Goal: Task Accomplishment & Management: Use online tool/utility

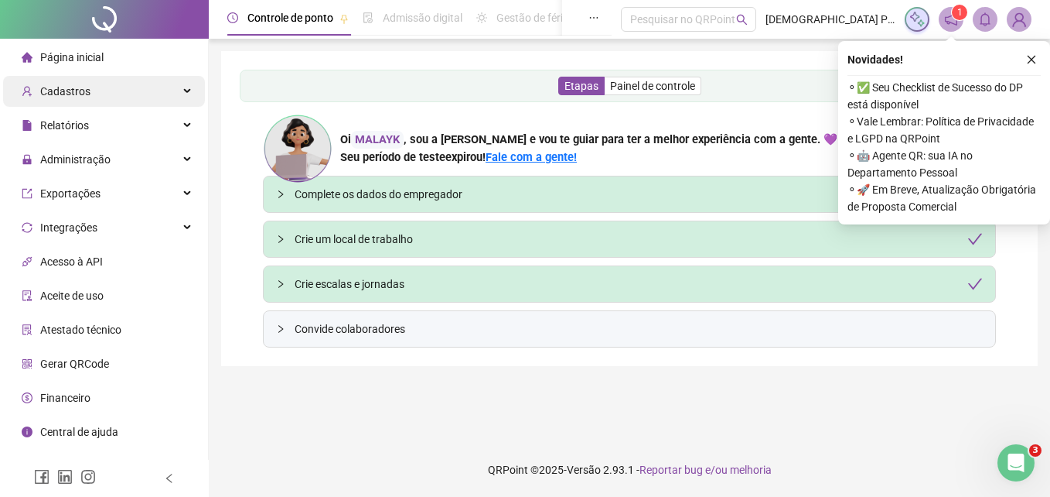
click at [84, 87] on span "Cadastros" at bounding box center [65, 91] width 50 height 12
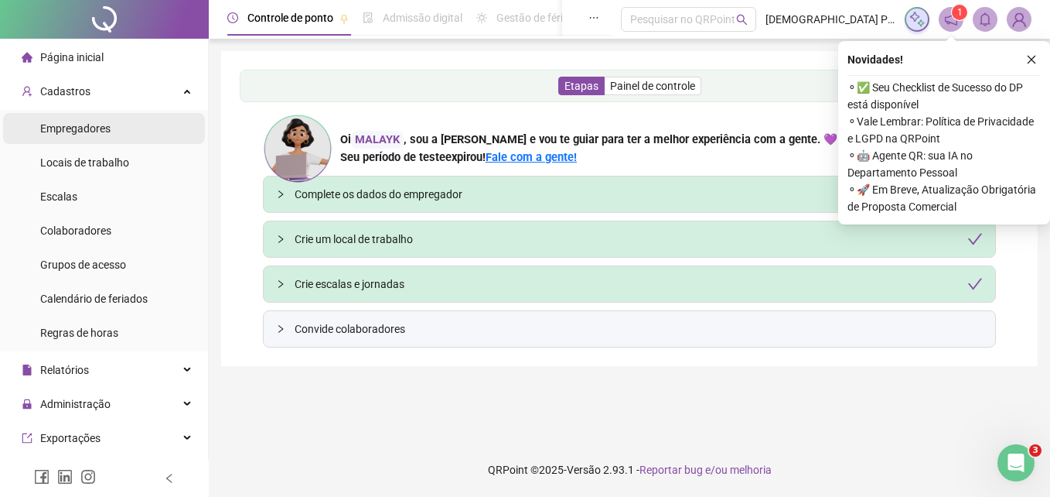
click at [100, 129] on span "Empregadores" at bounding box center [75, 128] width 70 height 12
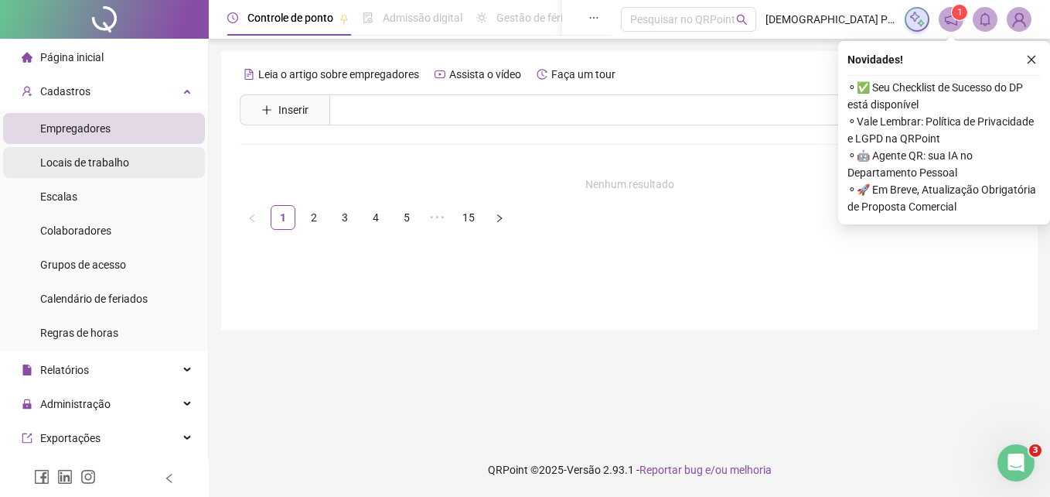
click at [114, 151] on div "Locais de trabalho" at bounding box center [84, 162] width 89 height 31
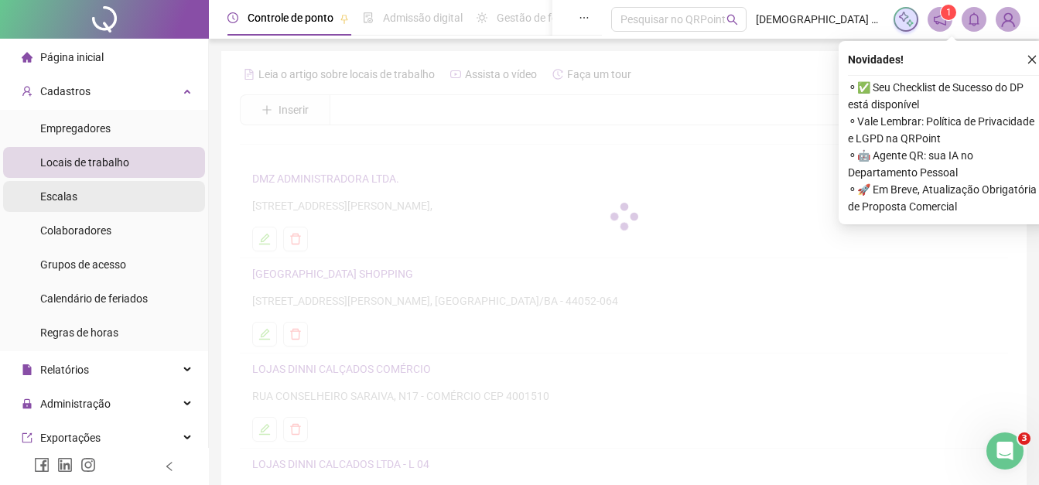
click at [104, 193] on li "Escalas" at bounding box center [104, 196] width 202 height 31
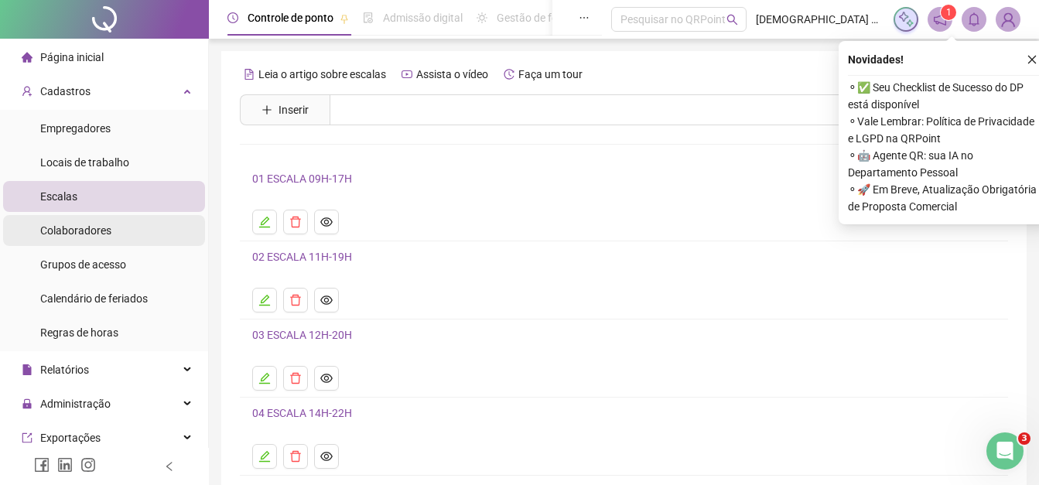
click at [115, 228] on li "Colaboradores" at bounding box center [104, 230] width 202 height 31
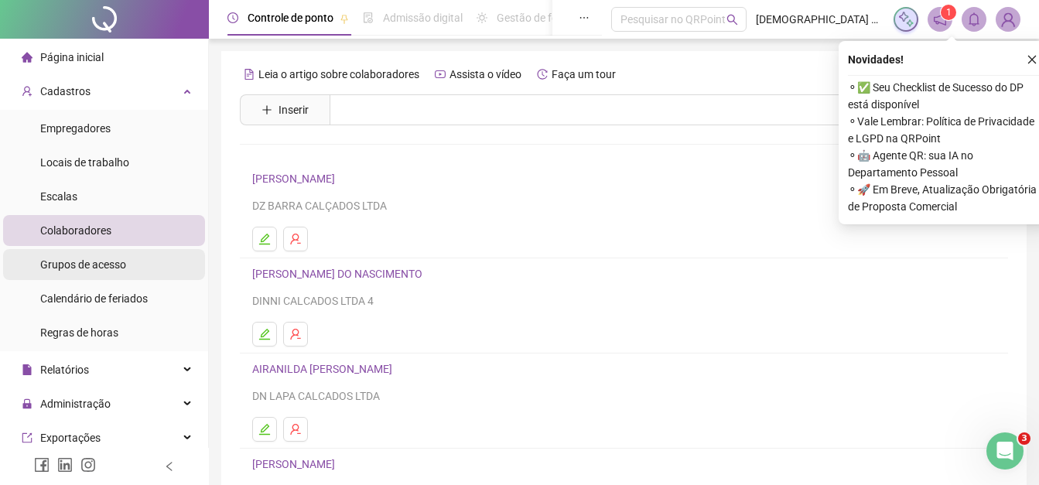
click at [120, 263] on span "Grupos de acesso" at bounding box center [83, 264] width 86 height 12
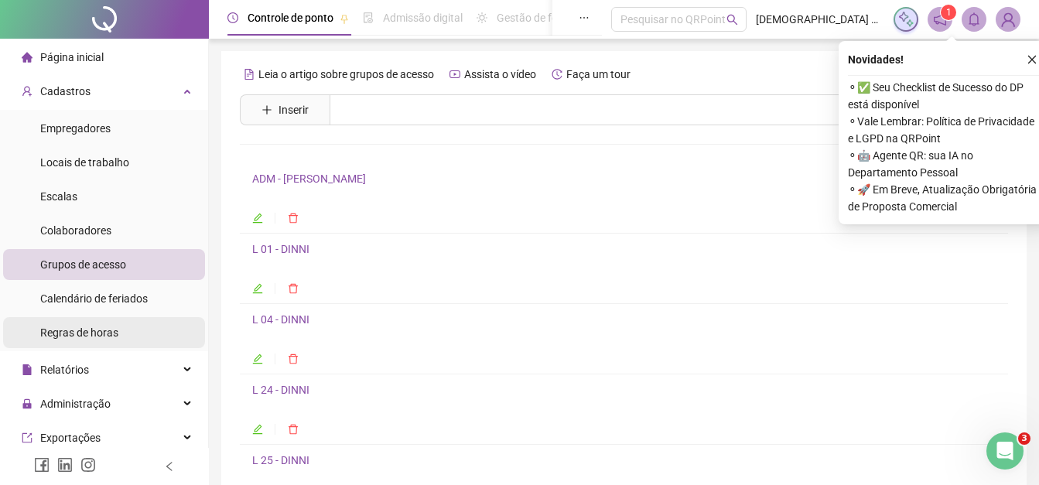
click at [118, 329] on li "Regras de horas" at bounding box center [104, 332] width 202 height 31
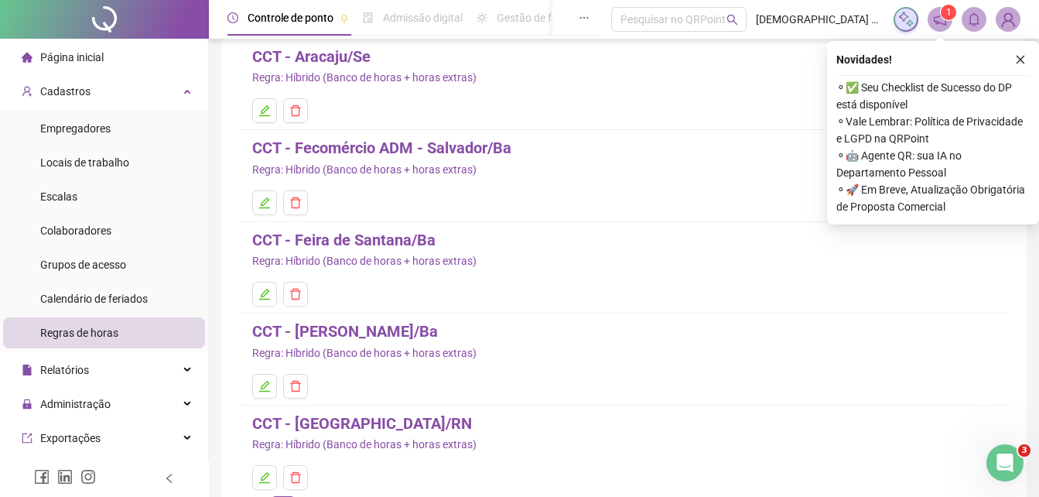
scroll to position [209, 0]
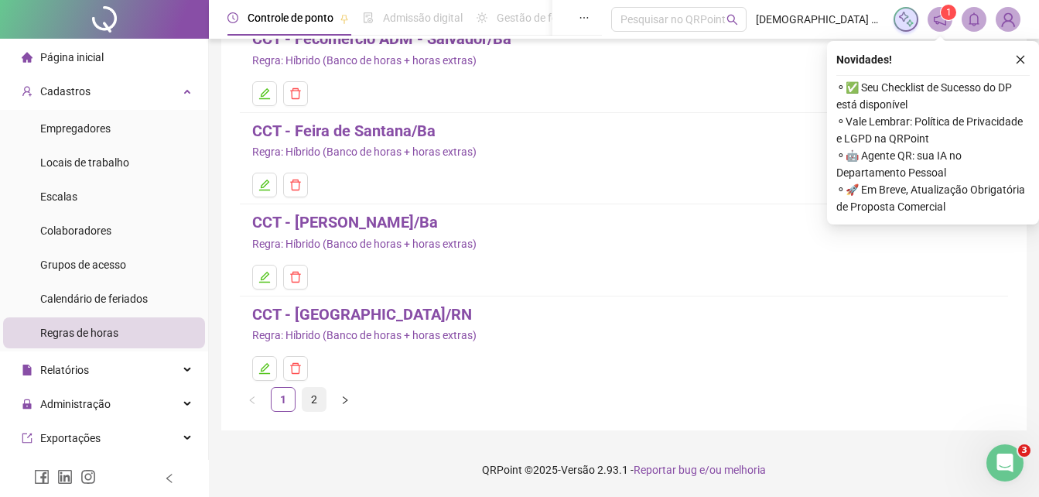
click at [315, 395] on link "2" at bounding box center [313, 398] width 23 height 23
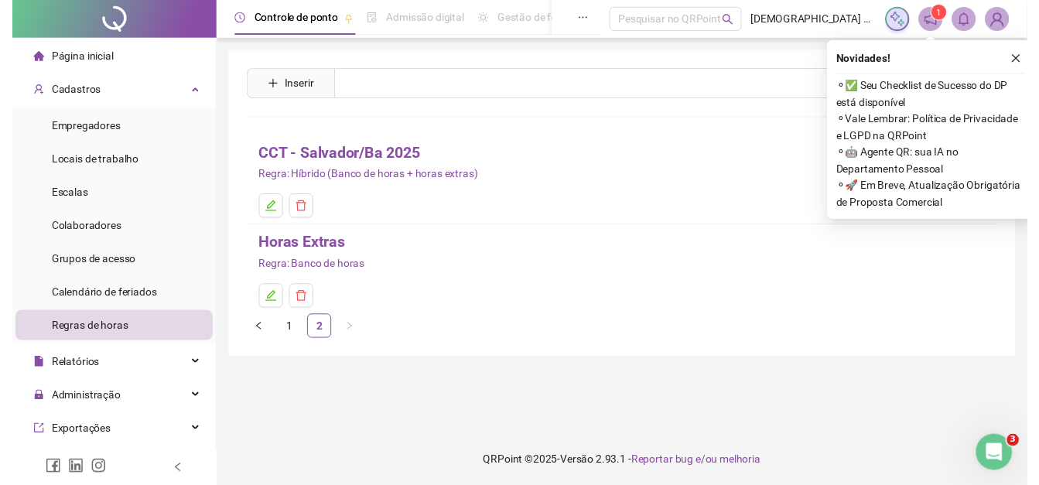
scroll to position [0, 0]
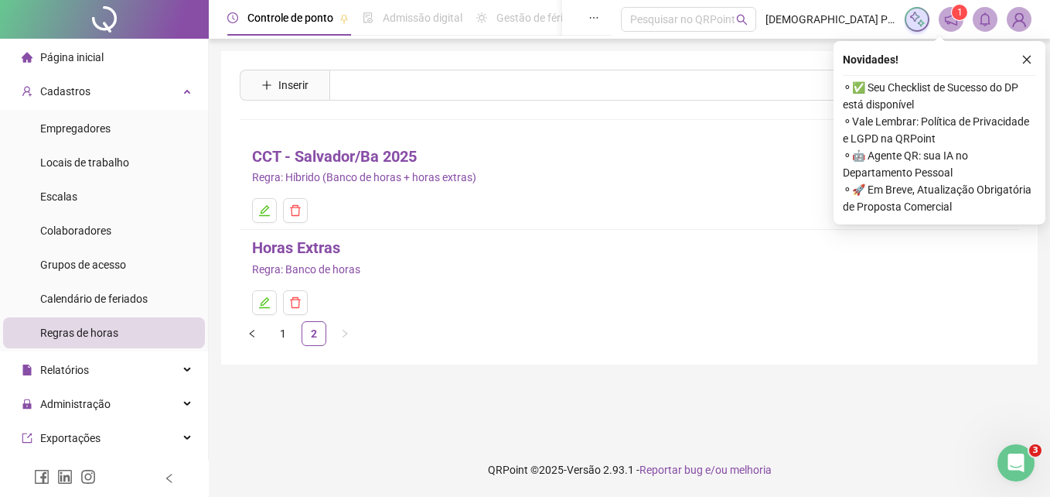
click at [318, 155] on link "CCT - Salvador/Ba 2025" at bounding box center [334, 157] width 165 height 24
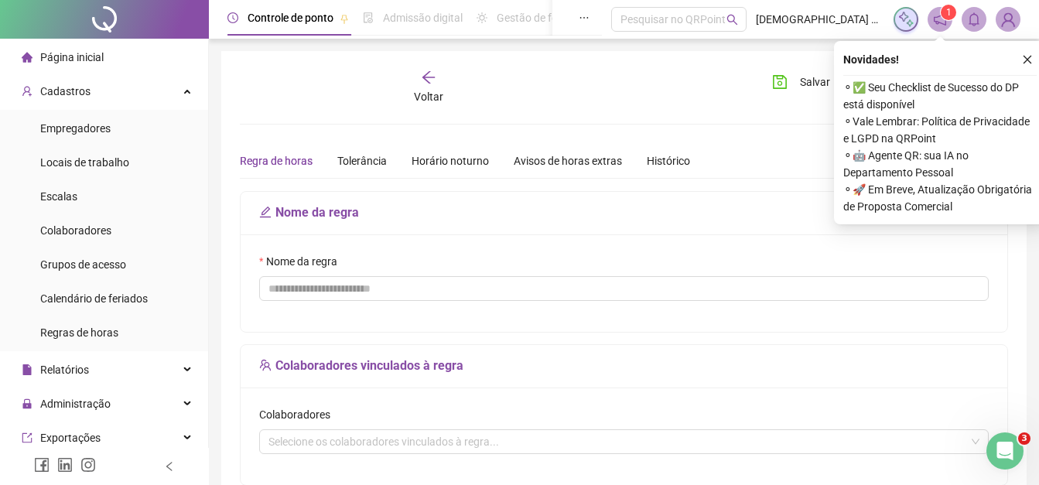
type input "**********"
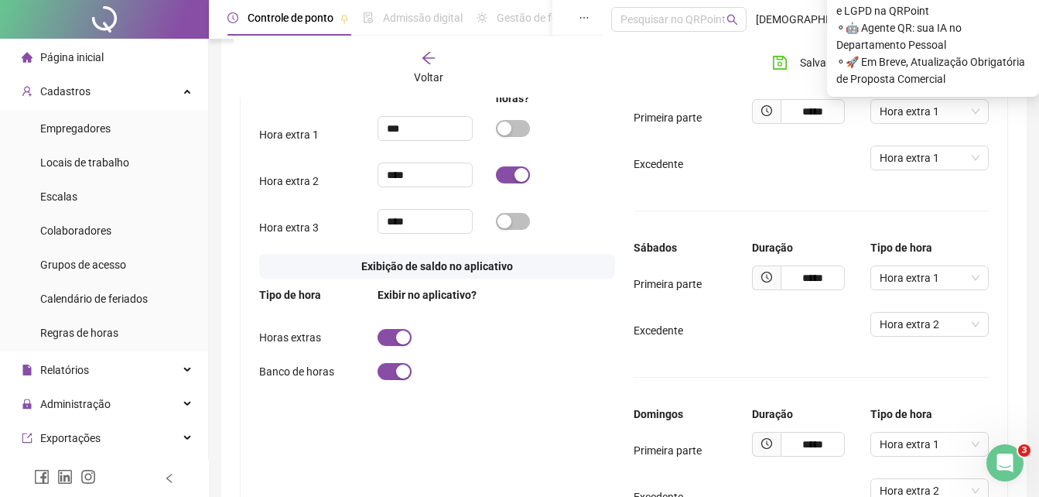
scroll to position [1237, 0]
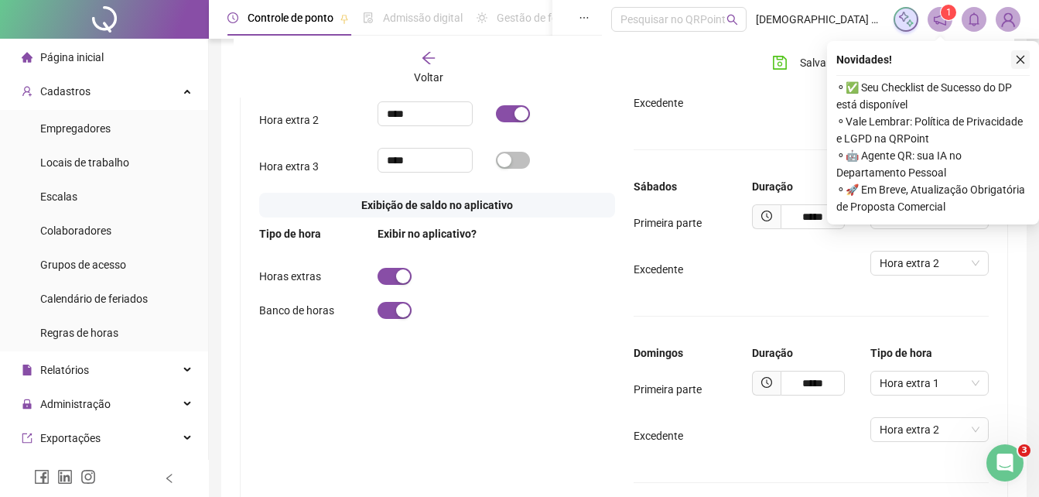
click at [1025, 53] on button "button" at bounding box center [1020, 59] width 19 height 19
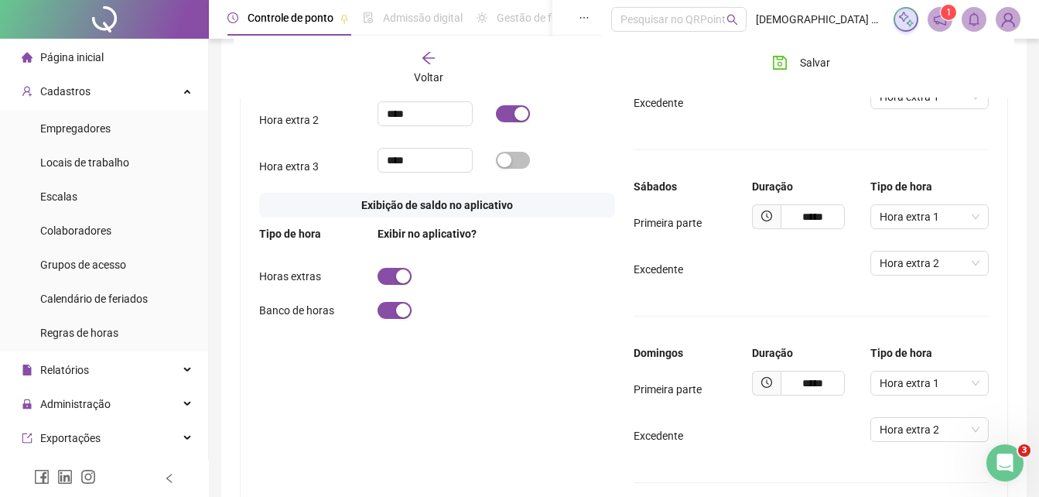
click at [514, 76] on span "button" at bounding box center [513, 67] width 34 height 17
click at [497, 122] on span "button" at bounding box center [513, 113] width 34 height 17
click at [802, 58] on span "Salvar" at bounding box center [815, 62] width 30 height 17
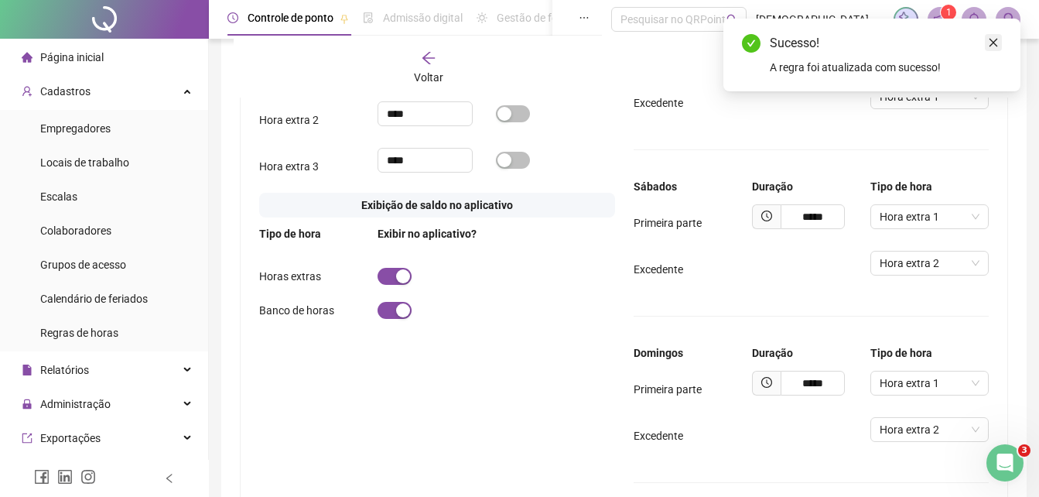
click at [991, 42] on icon "close" at bounding box center [993, 42] width 11 height 11
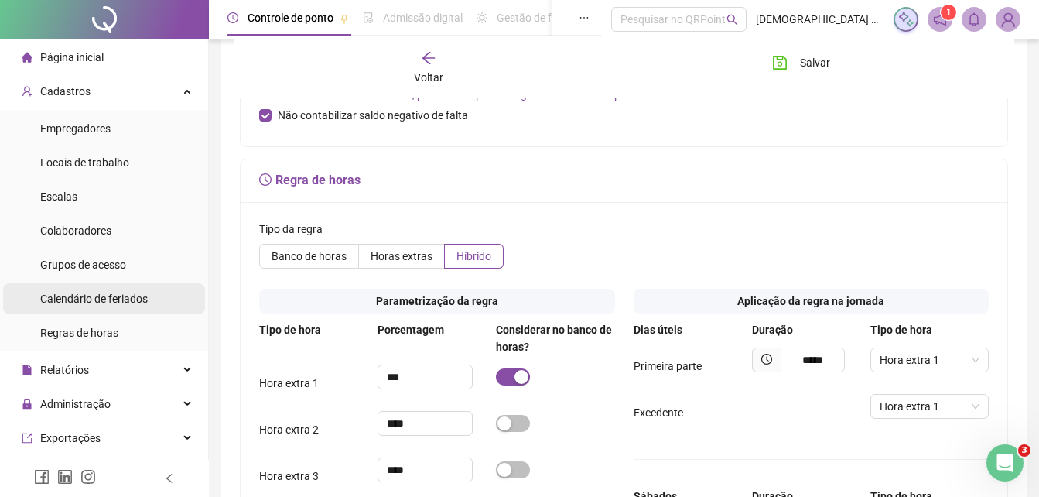
scroll to position [77, 0]
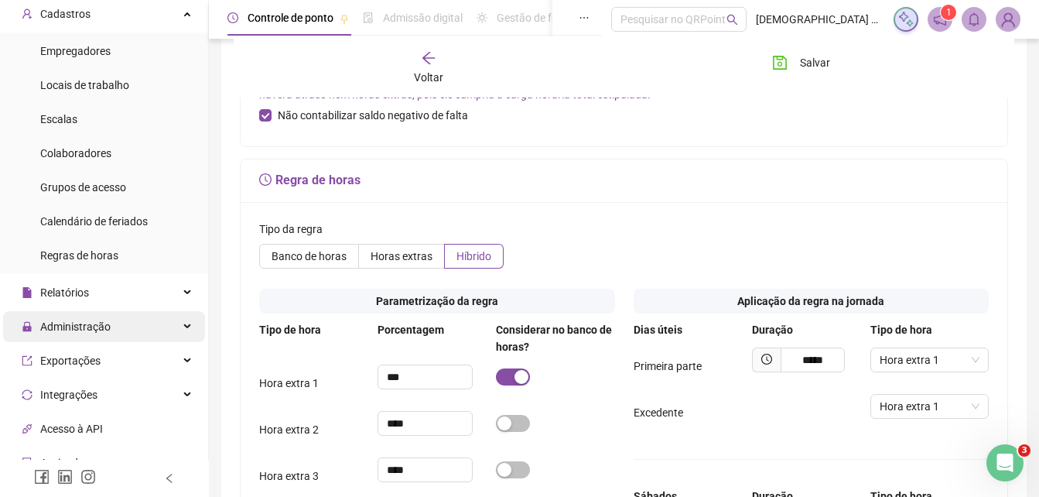
click at [95, 326] on span "Administração" at bounding box center [75, 326] width 70 height 12
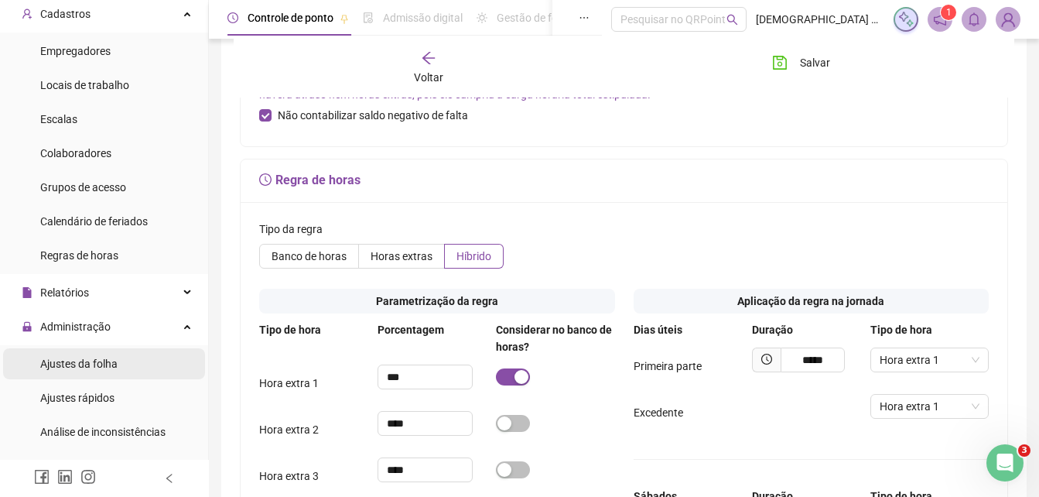
click at [103, 361] on span "Ajustes da folha" at bounding box center [78, 363] width 77 height 12
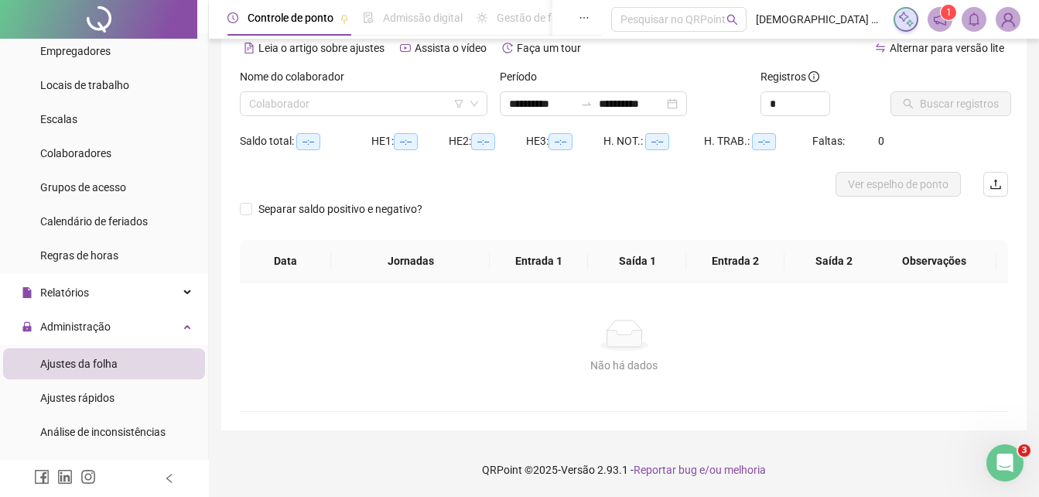
scroll to position [74, 0]
type input "**********"
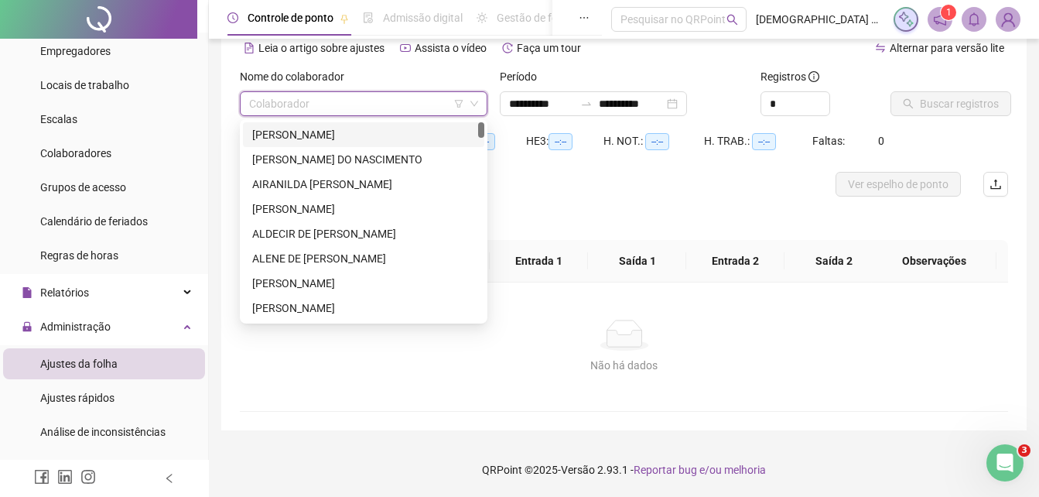
click at [411, 98] on input "search" at bounding box center [356, 103] width 215 height 23
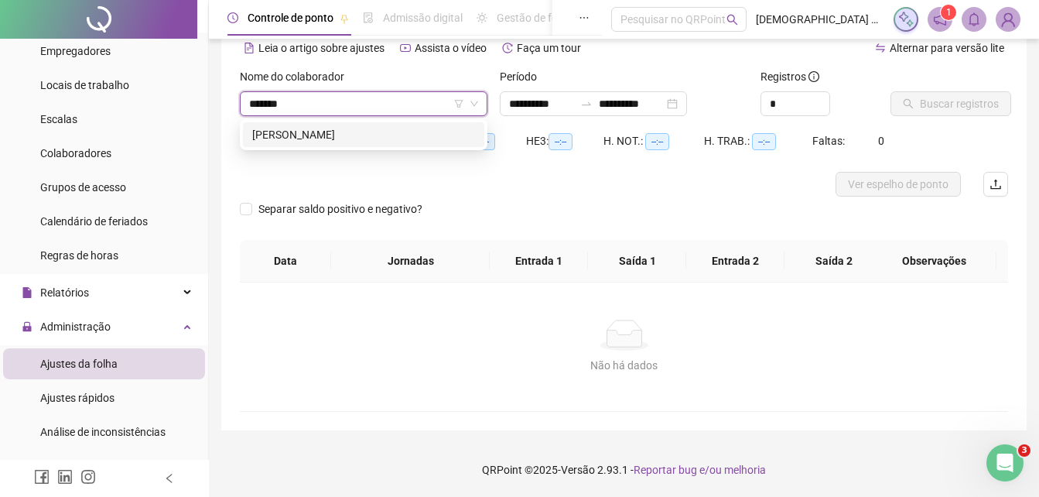
type input "********"
click at [389, 129] on div "[PERSON_NAME]" at bounding box center [363, 134] width 223 height 17
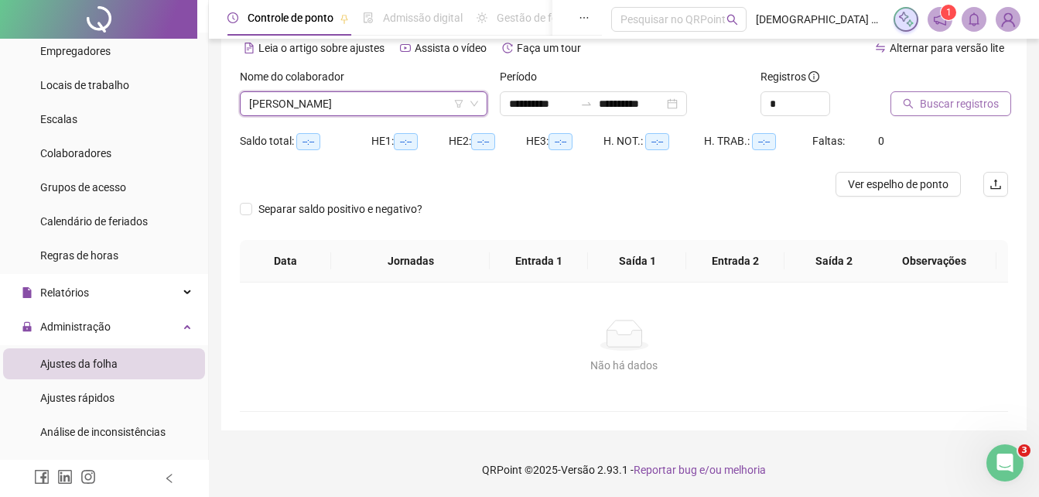
click at [936, 101] on span "Buscar registros" at bounding box center [959, 103] width 79 height 17
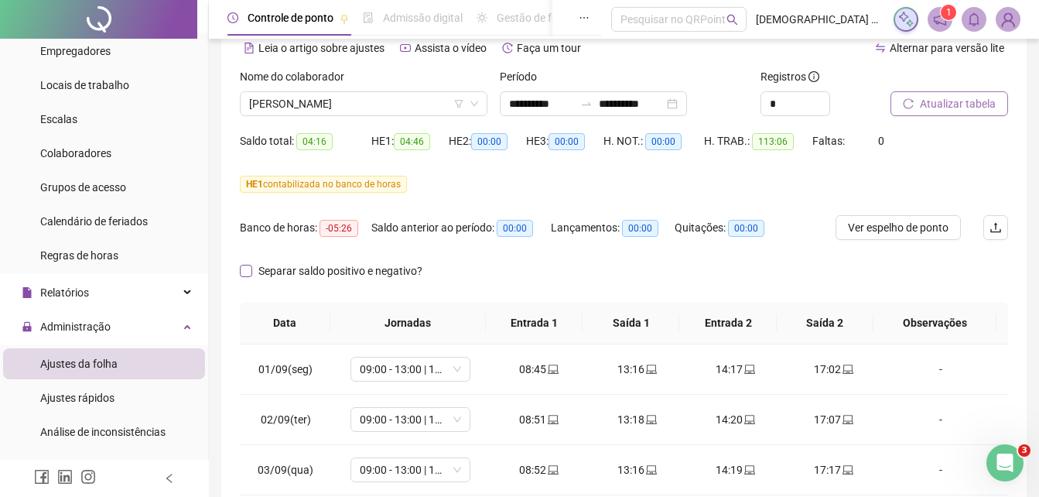
click at [336, 268] on span "Separar saldo positivo e negativo?" at bounding box center [340, 270] width 176 height 17
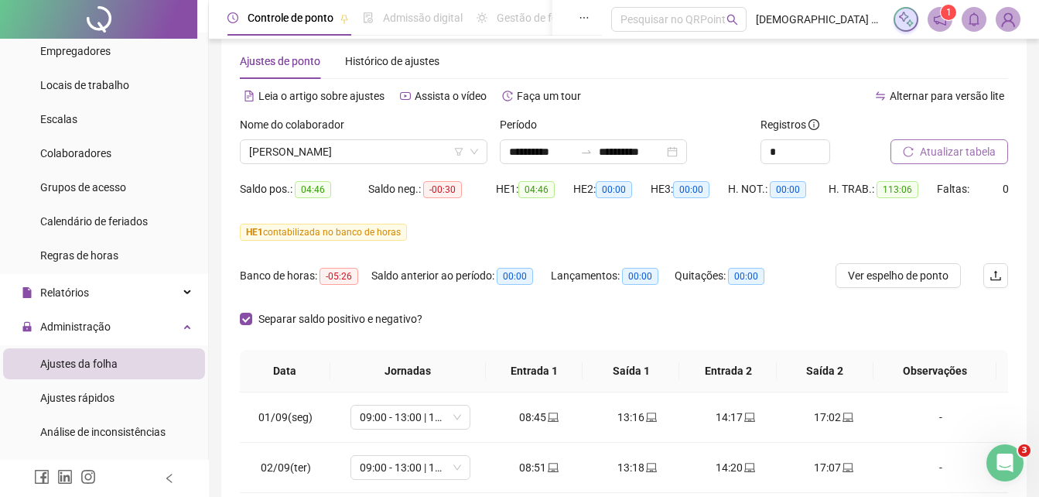
scroll to position [0, 0]
